Goal: Check status

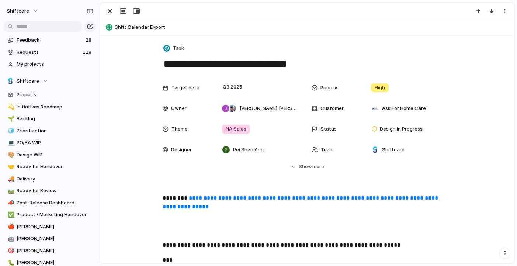
scroll to position [1177, 0]
